Goal: Transaction & Acquisition: Purchase product/service

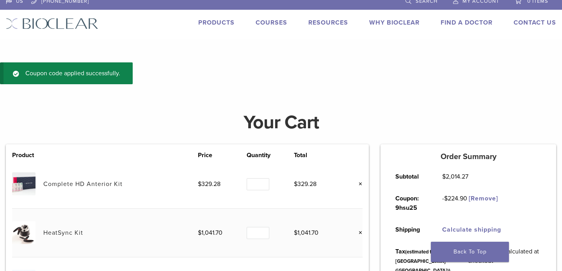
scroll to position [7, 0]
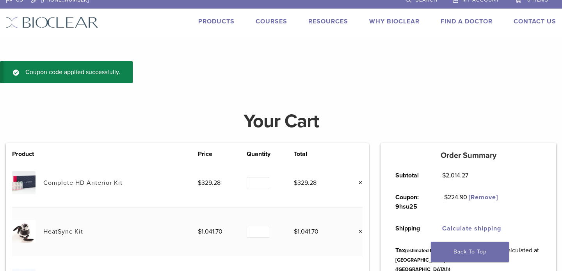
click at [207, 22] on link "Products" at bounding box center [216, 22] width 36 height 8
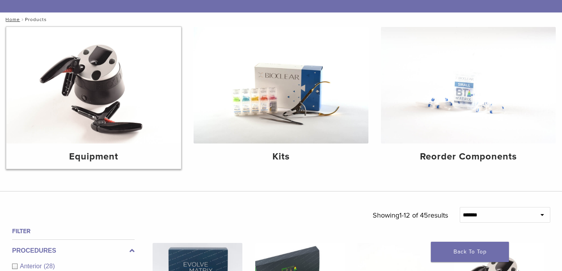
scroll to position [76, 0]
click at [100, 105] on img at bounding box center [93, 85] width 175 height 117
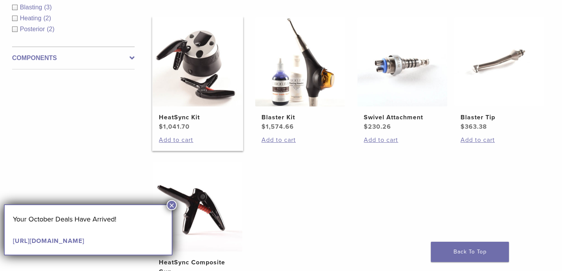
scroll to position [165, 0]
click at [192, 65] on img at bounding box center [198, 62] width 90 height 90
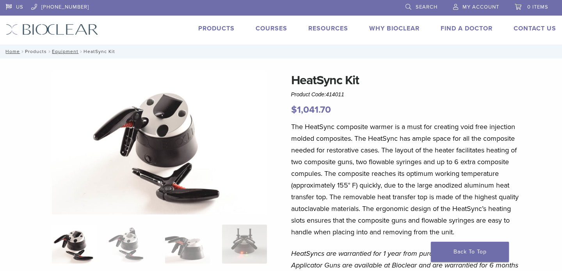
click at [33, 52] on link "Products" at bounding box center [36, 51] width 22 height 5
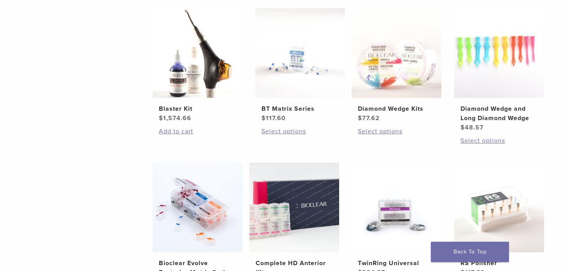
scroll to position [474, 0]
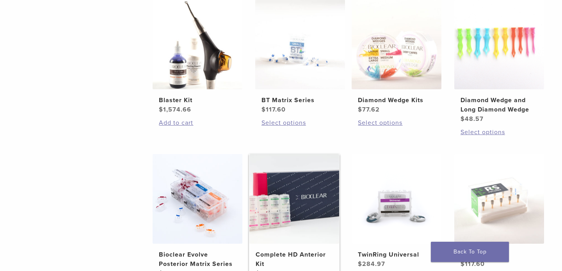
click at [305, 182] on img at bounding box center [295, 199] width 90 height 90
